Goal: Task Accomplishment & Management: Complete application form

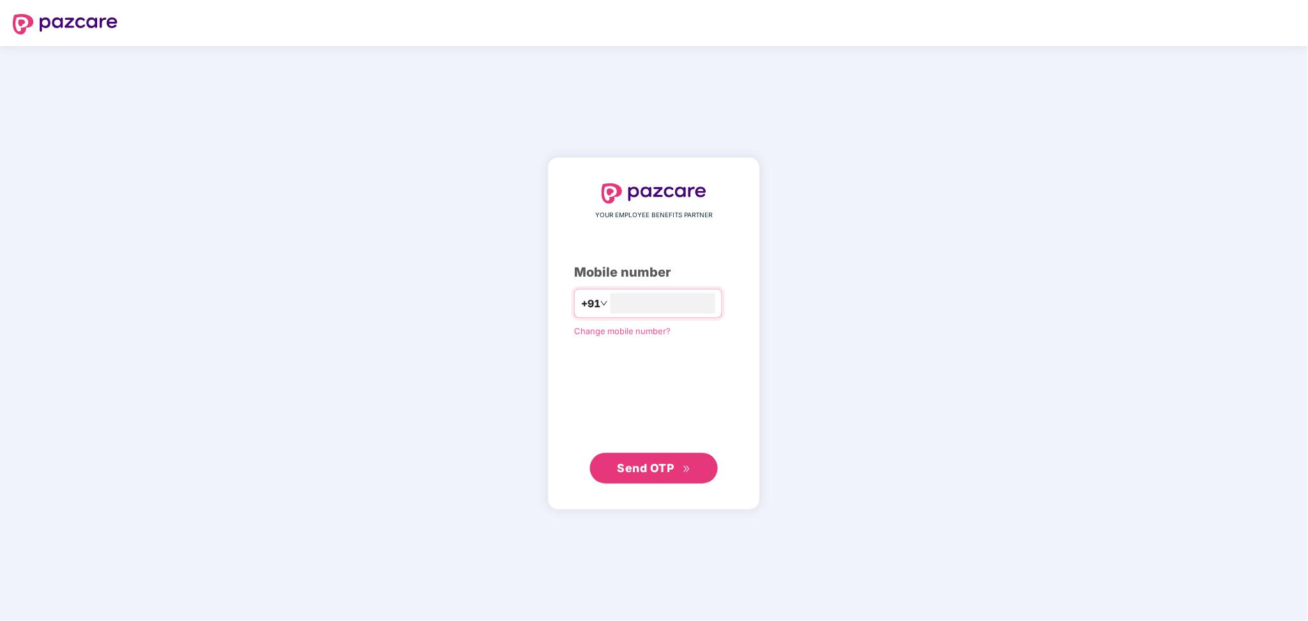
type input "**********"
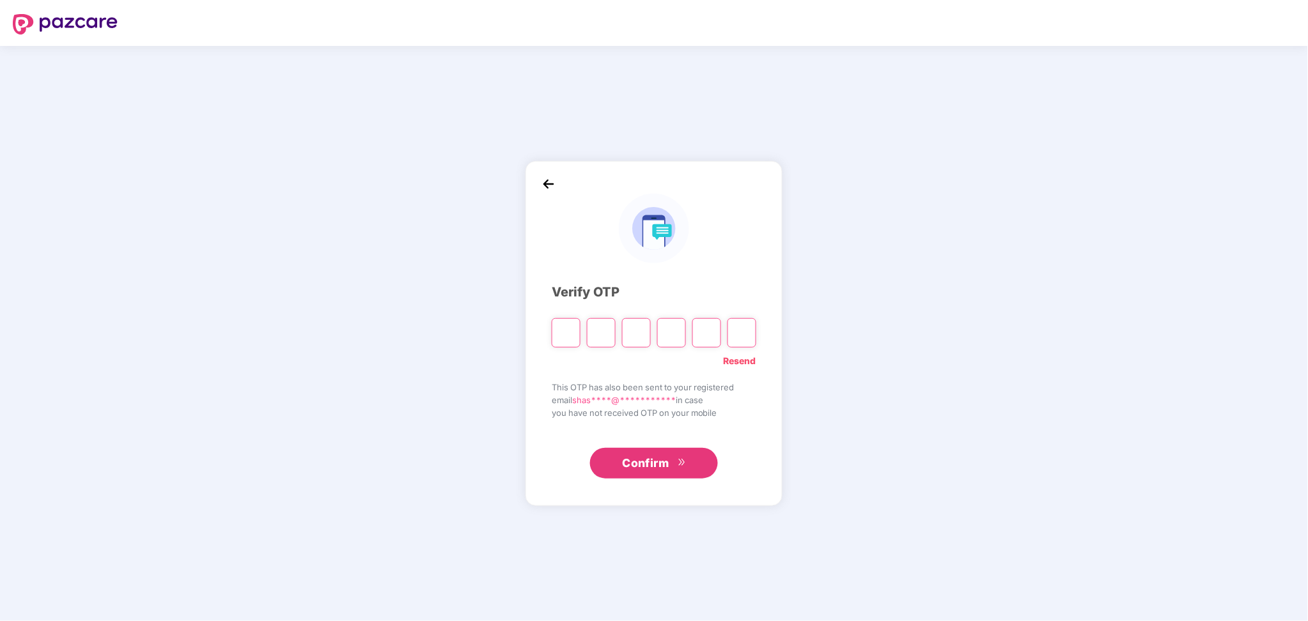
paste input "*"
type input "*"
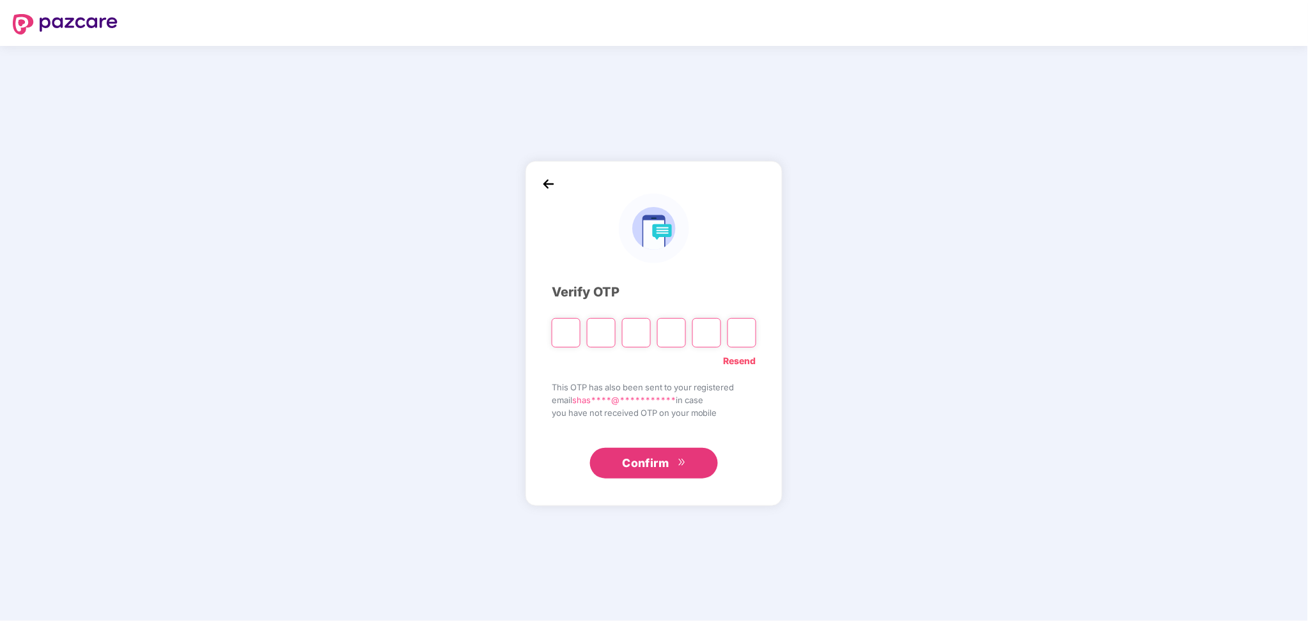
type input "*"
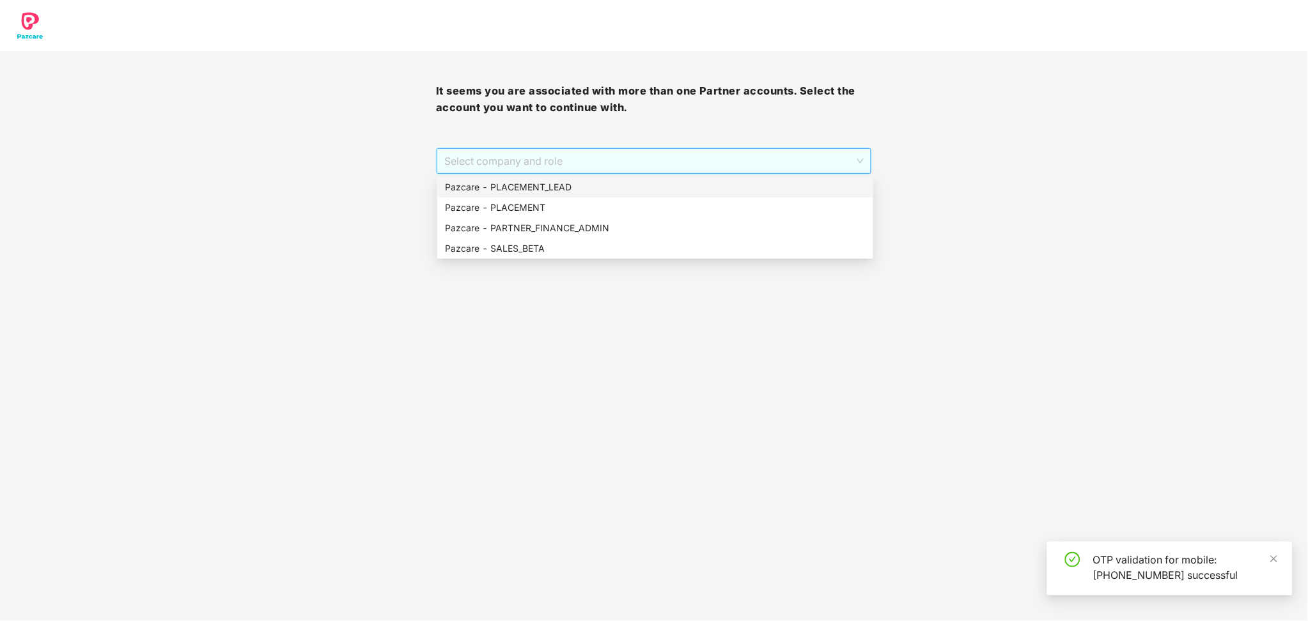
click at [659, 157] on span "Select company and role" at bounding box center [653, 161] width 419 height 24
click at [555, 187] on div "Pazcare - PLACEMENT_LEAD" at bounding box center [655, 187] width 421 height 14
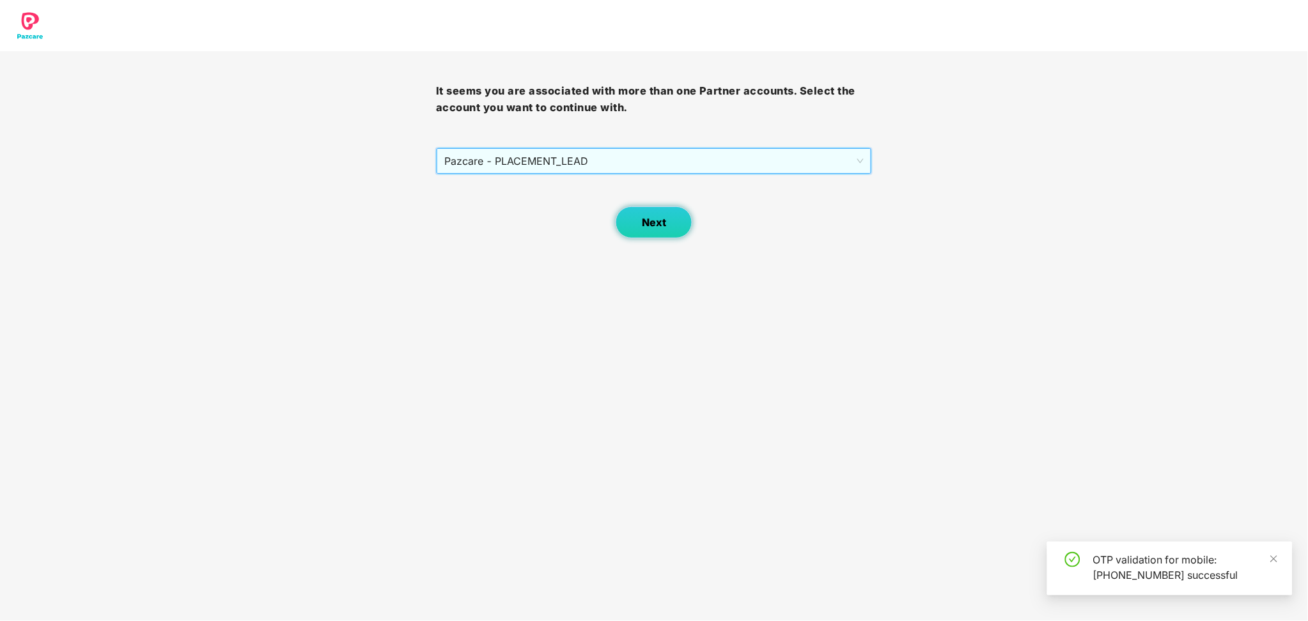
click at [667, 230] on button "Next" at bounding box center [653, 222] width 77 height 32
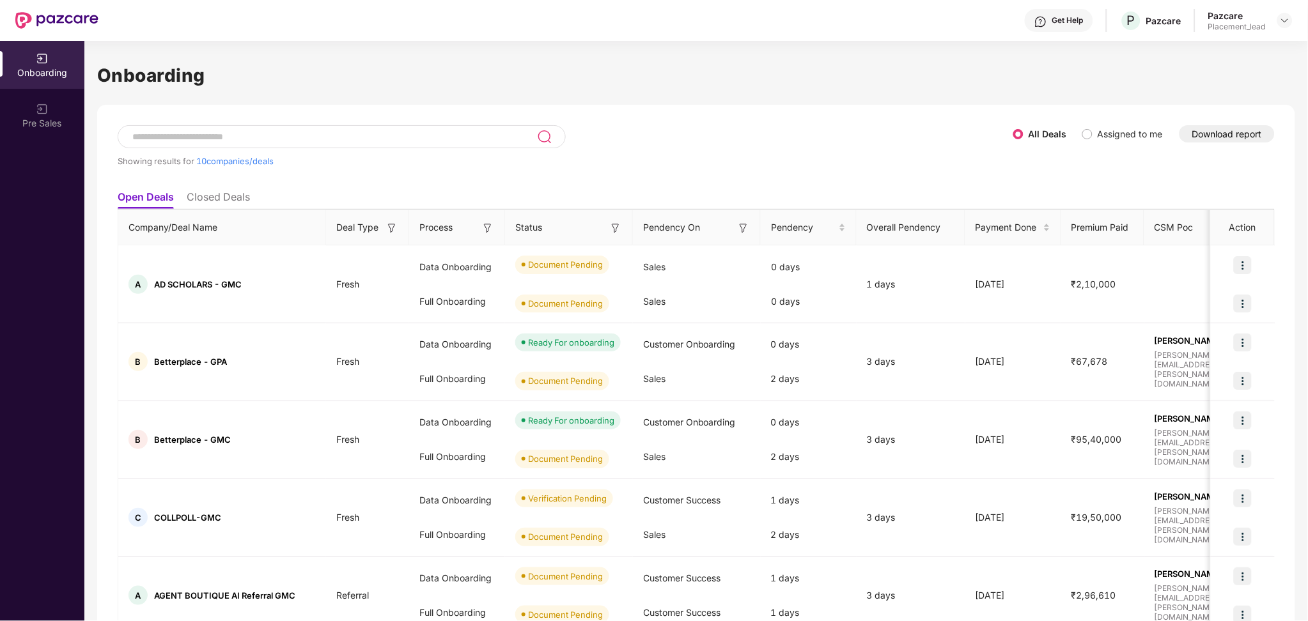
click at [1212, 132] on button "Download report" at bounding box center [1226, 133] width 95 height 17
